Goal: Entertainment & Leisure: Consume media (video, audio)

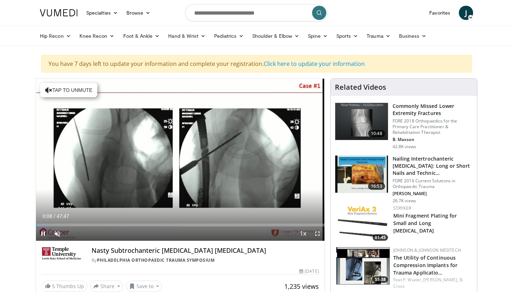
click at [43, 235] on span "Video Player" at bounding box center [43, 234] width 14 height 14
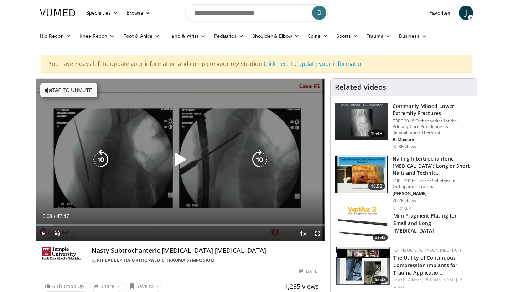
click at [169, 158] on div "Video Player" at bounding box center [180, 160] width 173 height 14
click at [179, 161] on icon "Video Player" at bounding box center [180, 160] width 20 height 20
click at [75, 90] on button "Tap to unmute" at bounding box center [68, 90] width 57 height 14
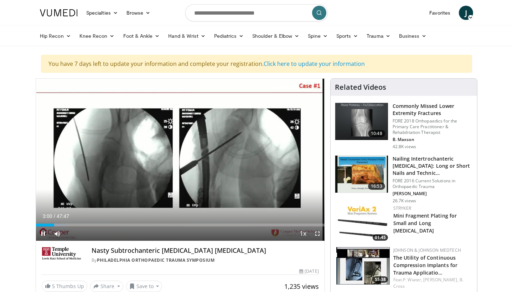
click at [315, 233] on span "Video Player" at bounding box center [317, 234] width 14 height 14
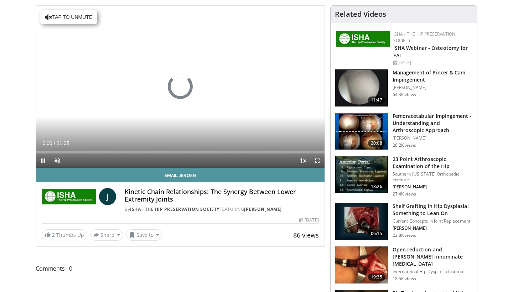
scroll to position [75, 0]
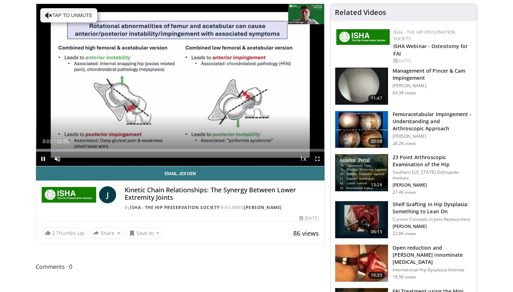
click at [46, 160] on span "Video Player" at bounding box center [43, 159] width 14 height 14
